Goal: Task Accomplishment & Management: Manage account settings

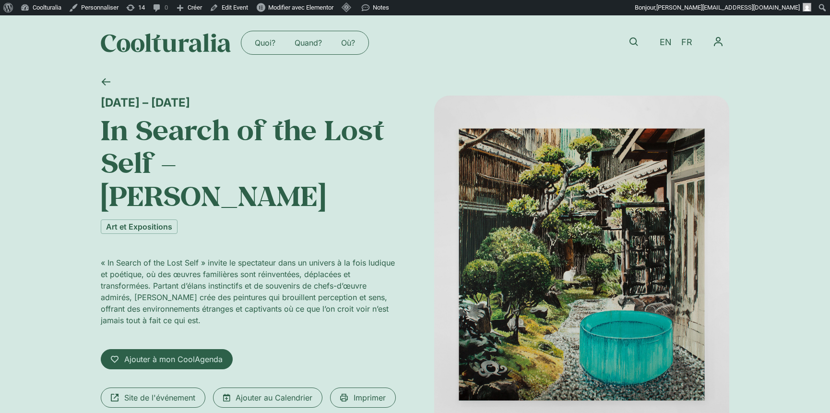
scroll to position [5, 0]
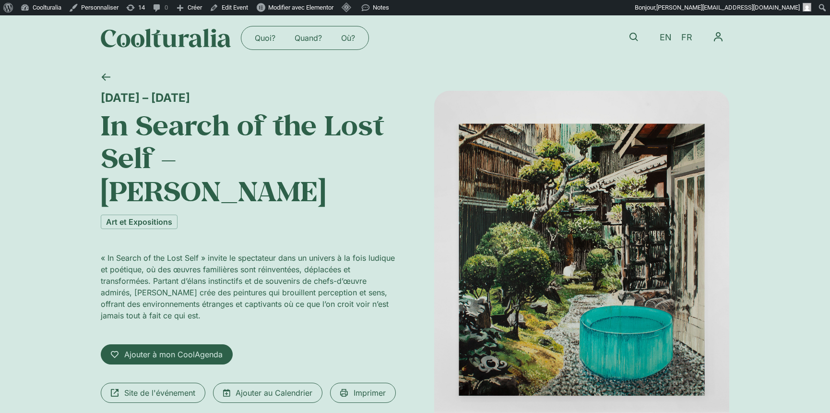
click at [161, 39] on img at bounding box center [166, 37] width 131 height 19
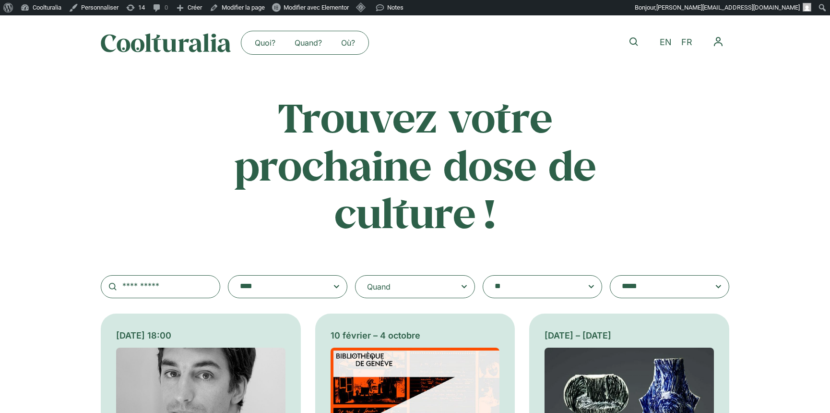
scroll to position [96, 0]
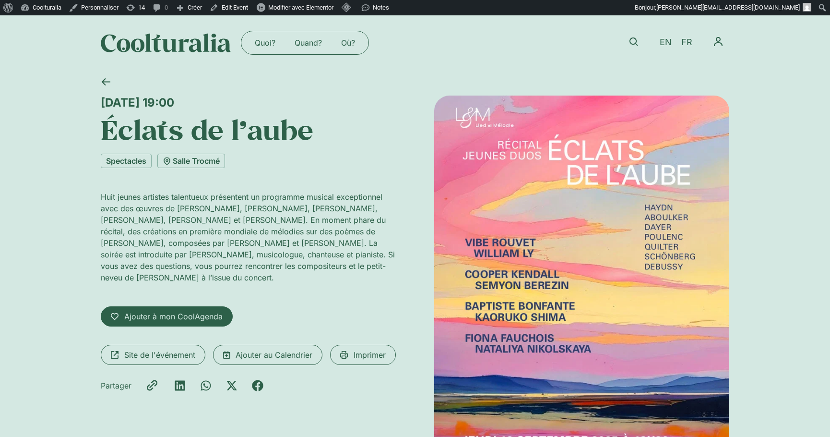
click at [264, 306] on div "Ajouter à mon CoolAgenda Enregistré à mon CoolAgenda" at bounding box center [248, 316] width 295 height 20
